Goal: Book appointment/travel/reservation

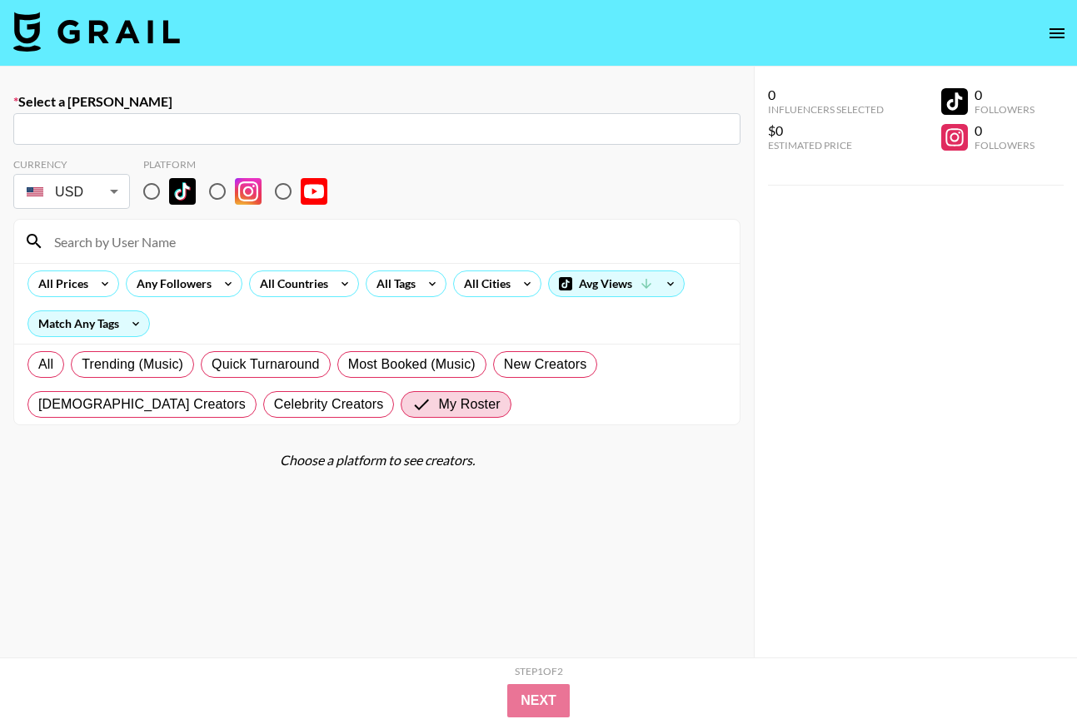
click at [115, 40] on img at bounding box center [96, 32] width 167 height 40
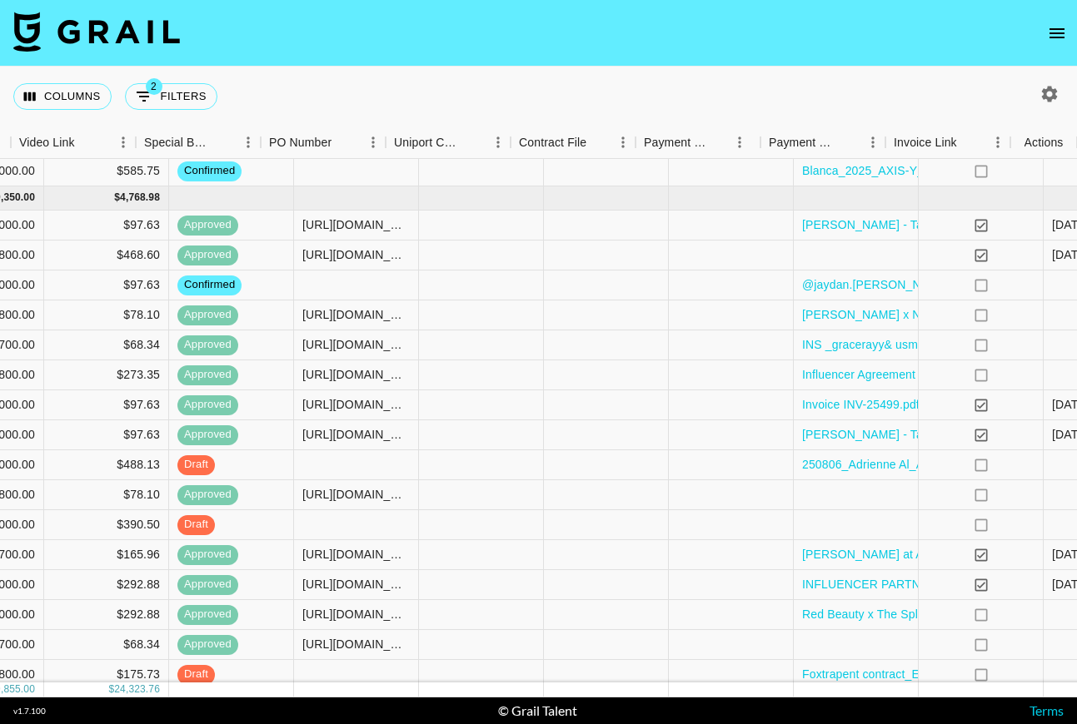
scroll to position [626, 1500]
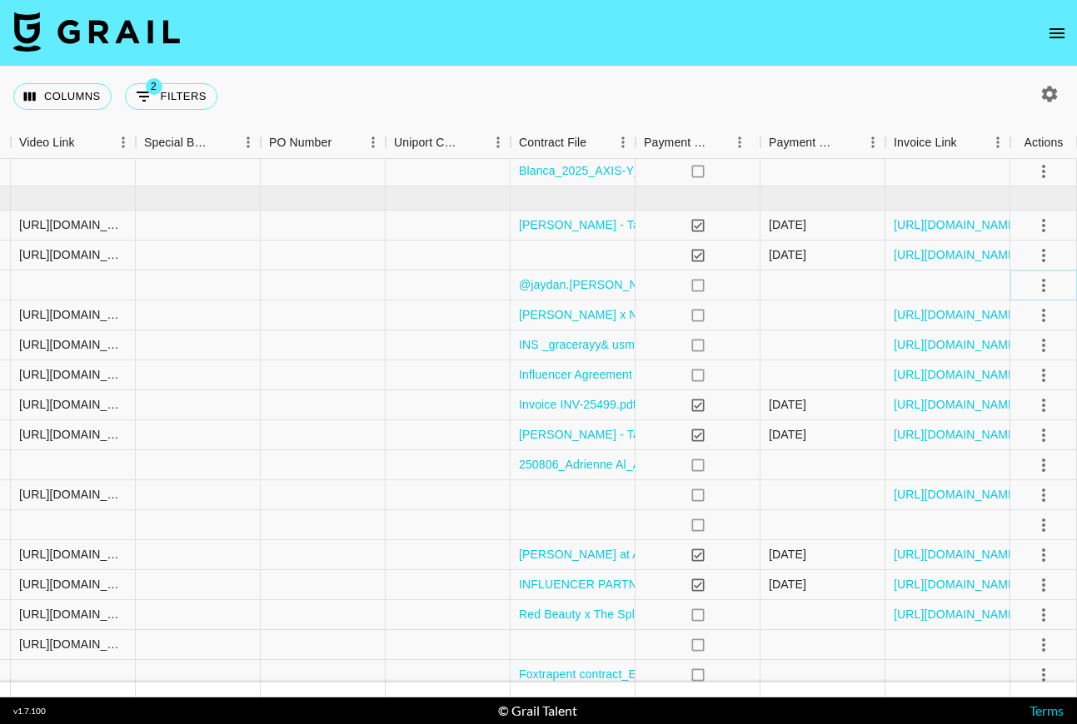
click at [1047, 291] on icon "select merge strategy" at bounding box center [1043, 286] width 20 height 20
click at [1025, 382] on li "Draft Created" at bounding box center [1022, 381] width 108 height 30
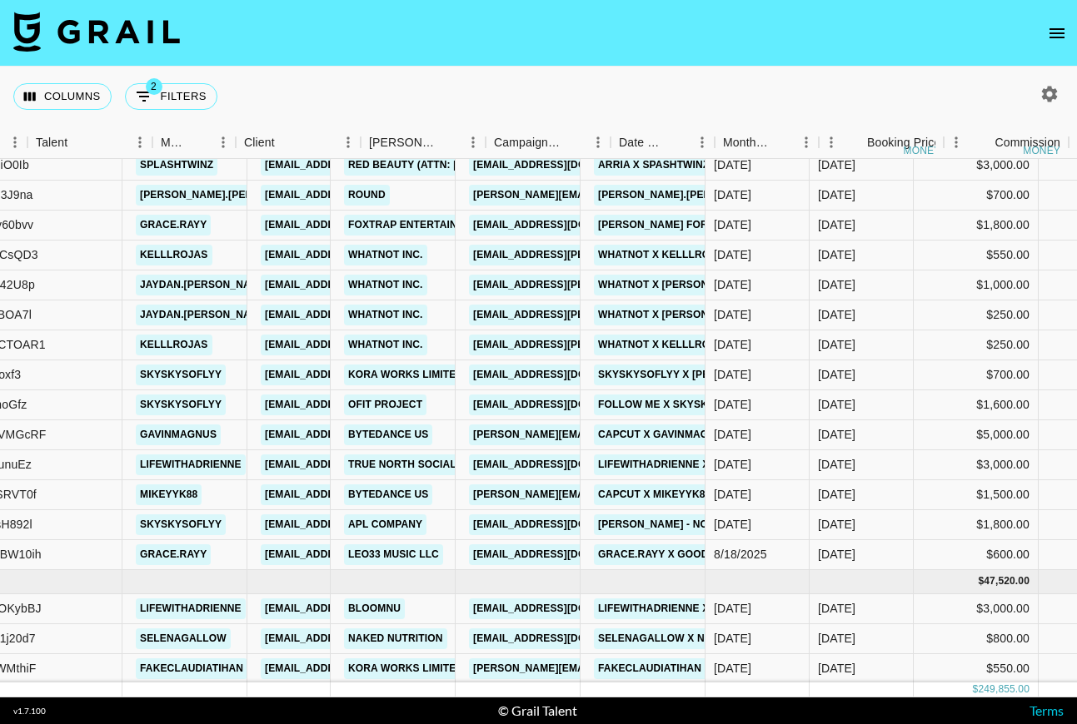
scroll to position [1076, 318]
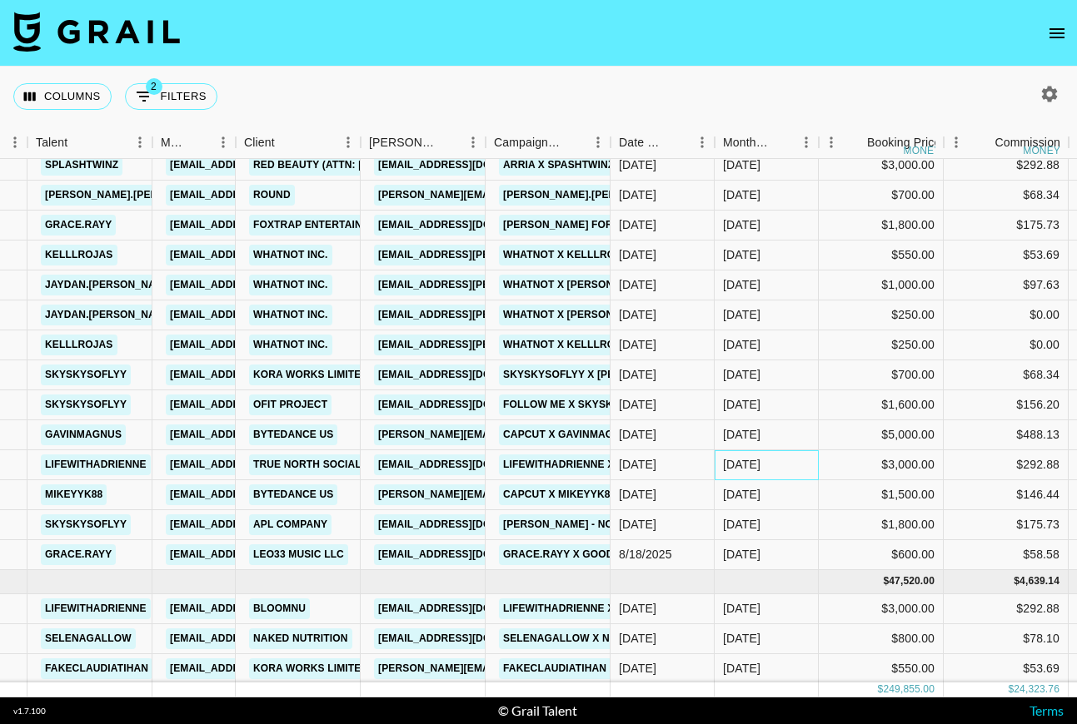
click at [763, 474] on div "[DATE]" at bounding box center [766, 465] width 104 height 30
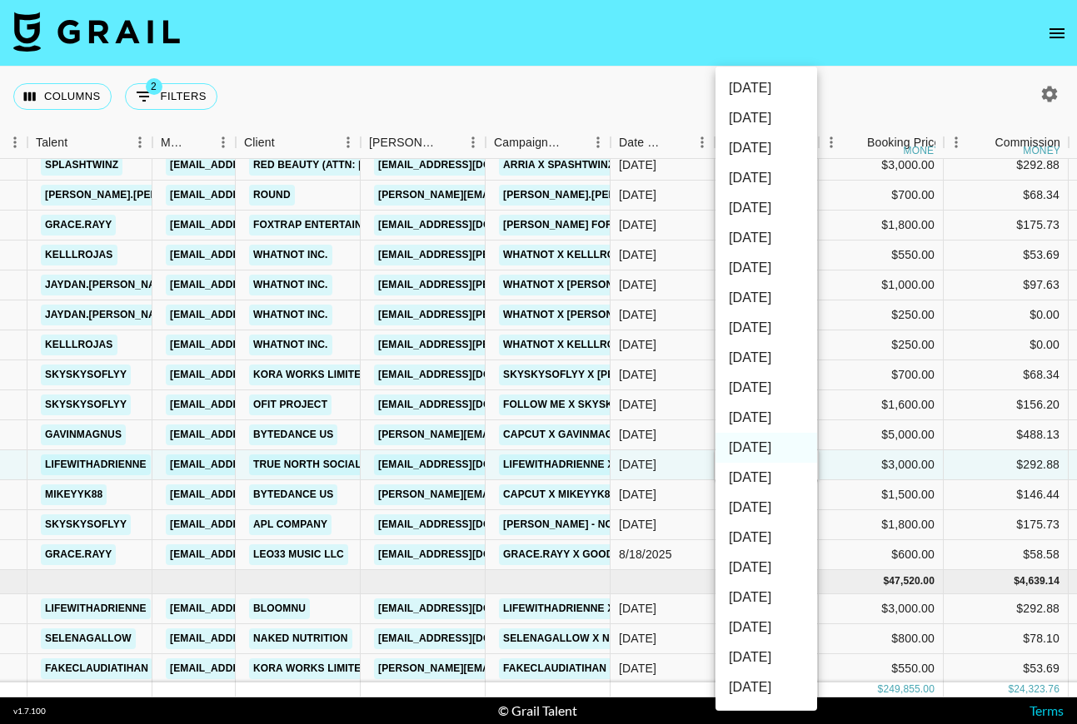
click at [767, 424] on li "[DATE]" at bounding box center [766, 418] width 102 height 30
type input "[DATE]"
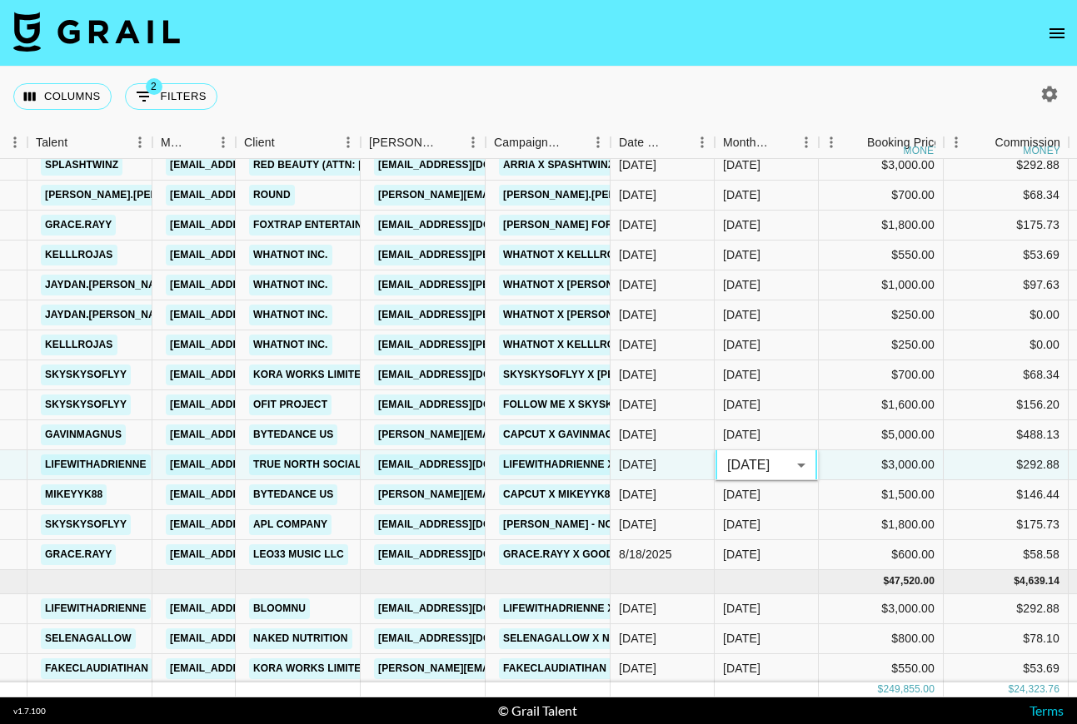
click at [720, 106] on div "Columns 2 Filters + Booking" at bounding box center [538, 97] width 1077 height 60
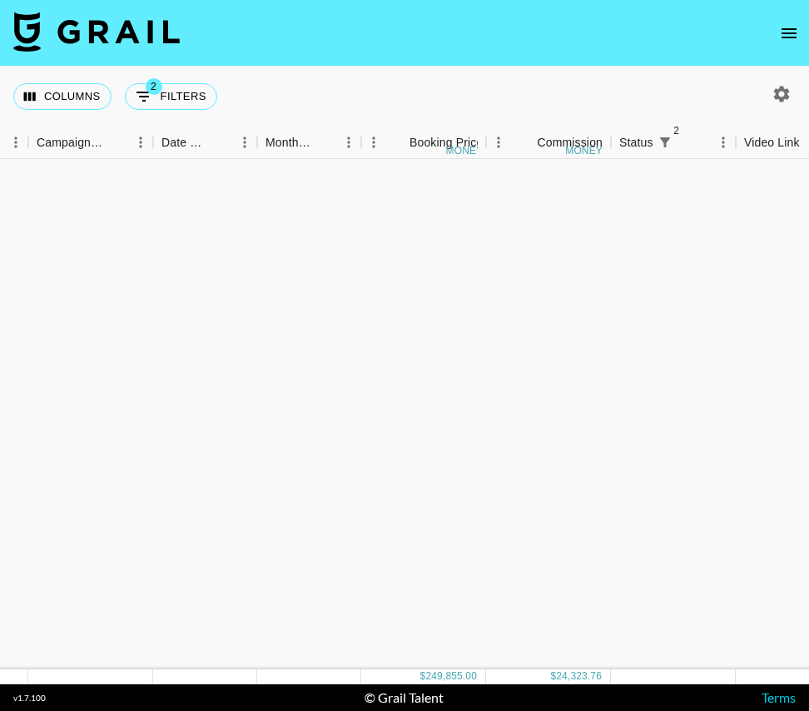
scroll to position [0, 775]
